Goal: Task Accomplishment & Management: Manage account settings

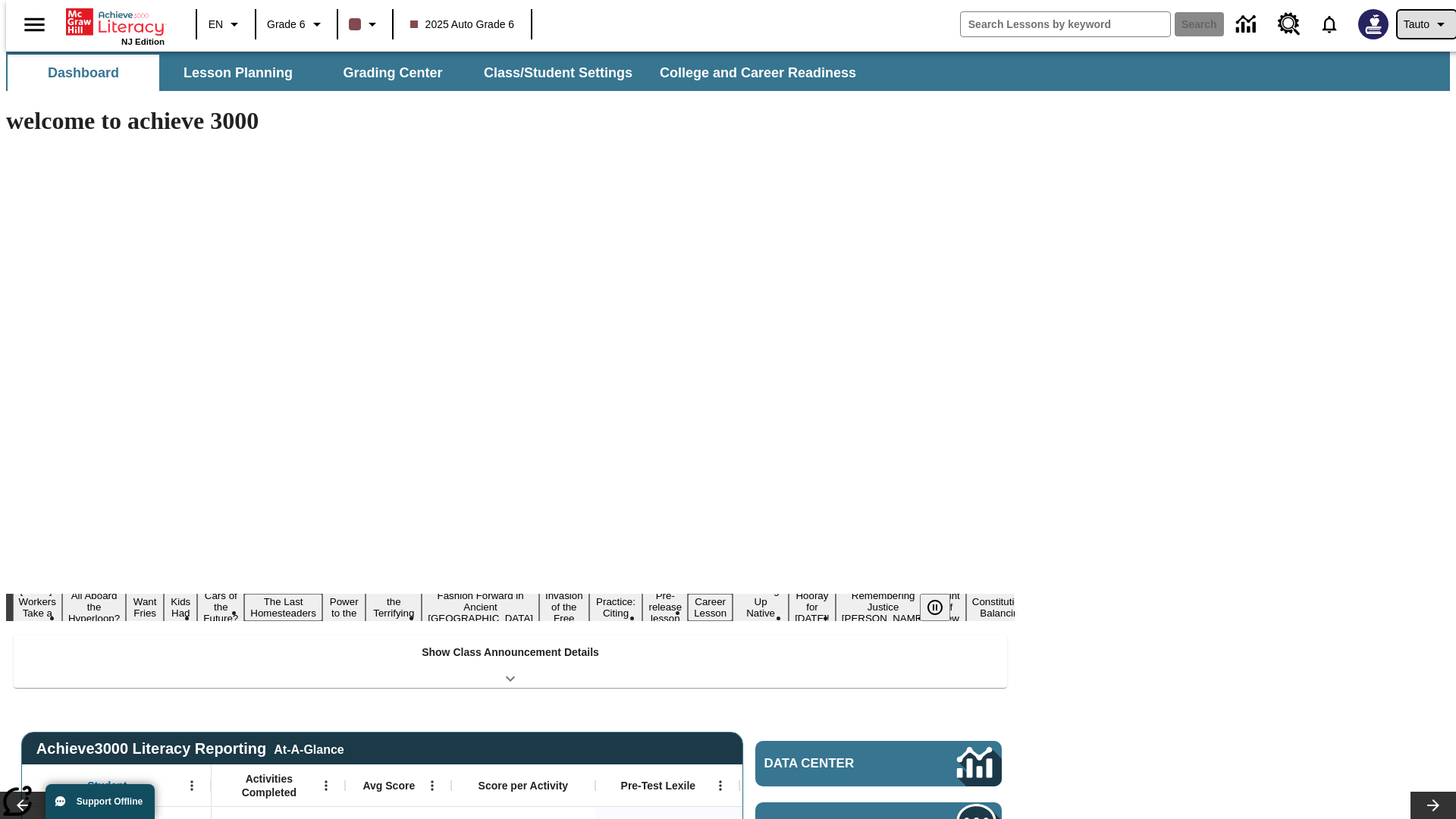
click at [1419, 25] on span "Tauto" at bounding box center [1416, 25] width 25 height 16
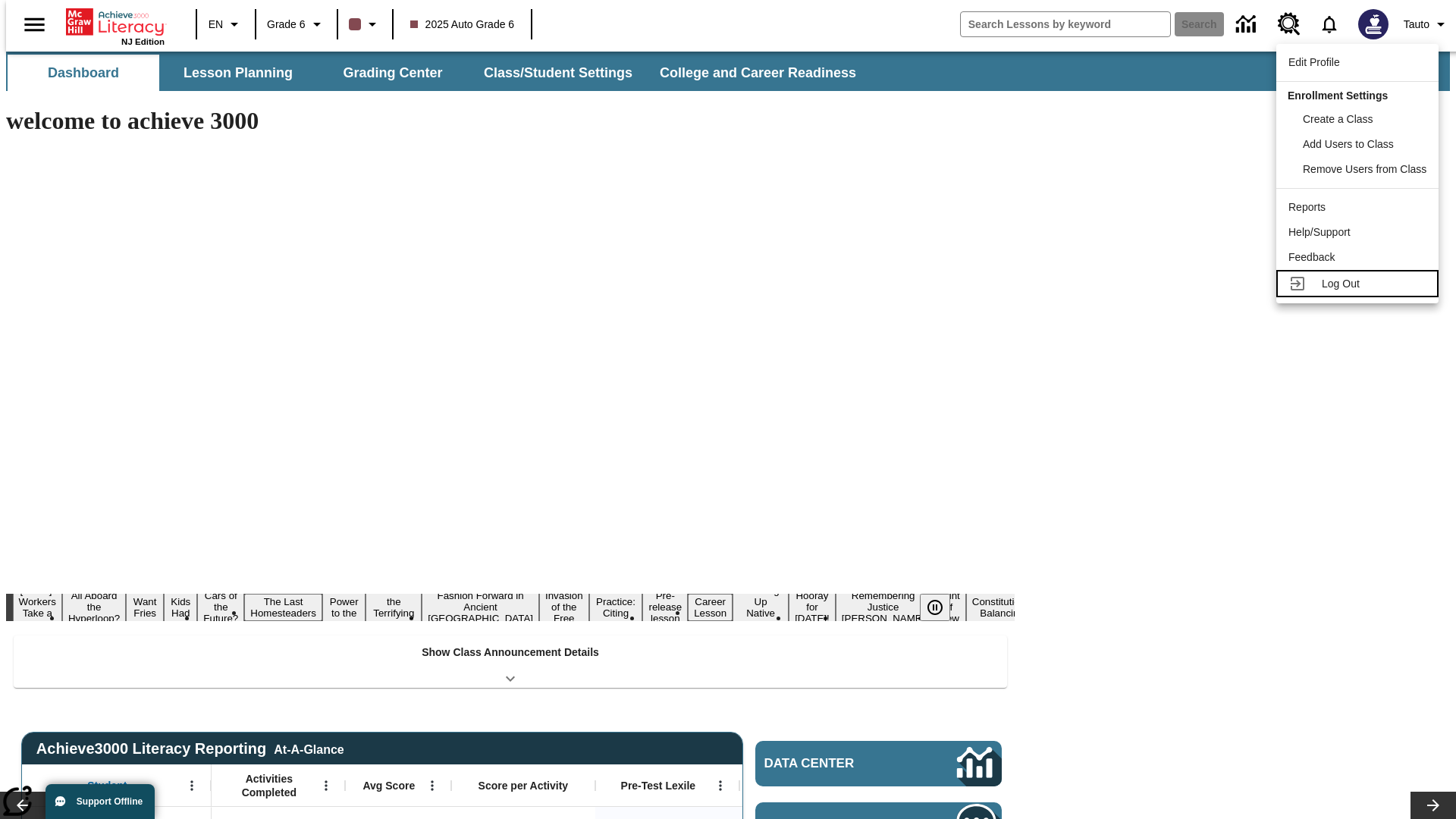
click at [1360, 283] on span "Log Out" at bounding box center [1341, 283] width 38 height 12
